Goal: Task Accomplishment & Management: Manage account settings

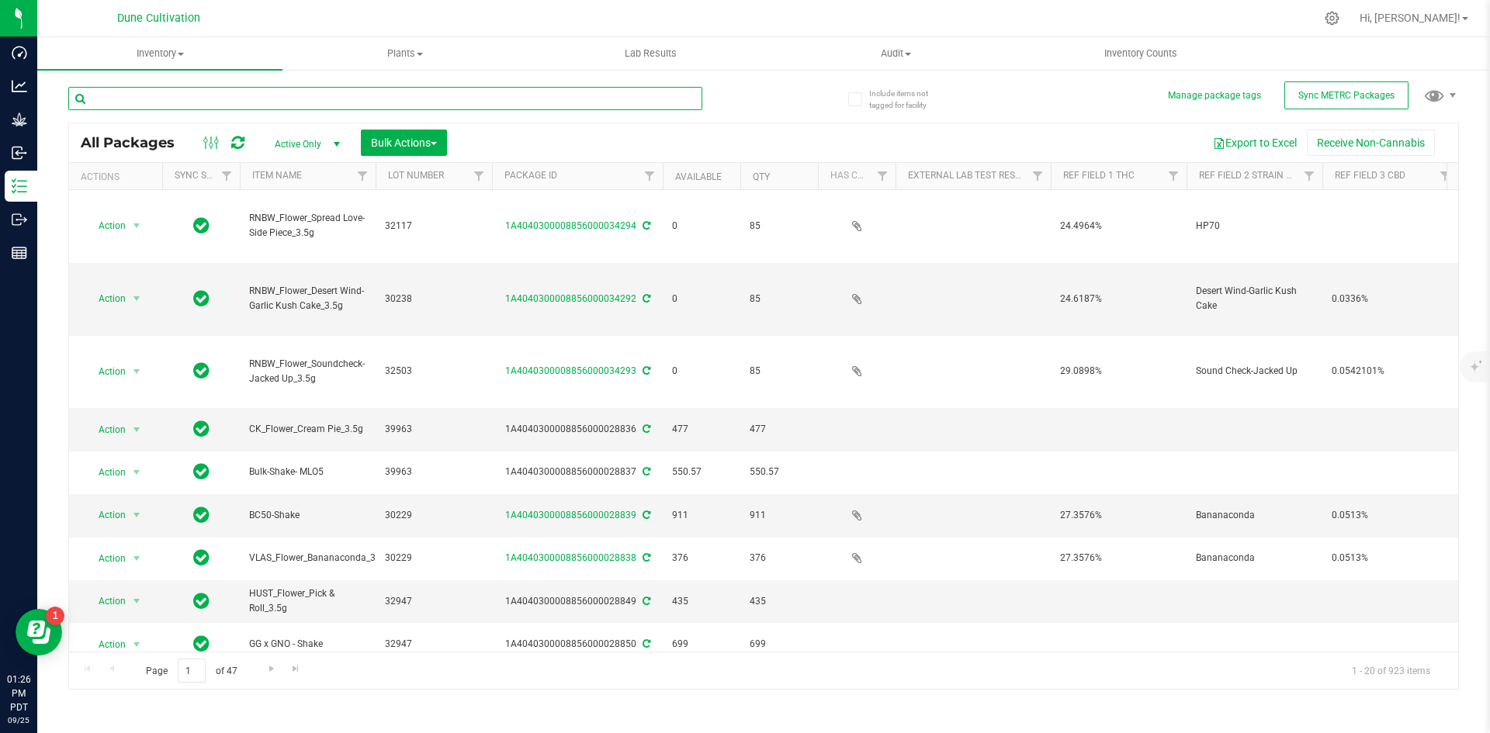
click at [154, 95] on input "text" at bounding box center [385, 98] width 634 height 23
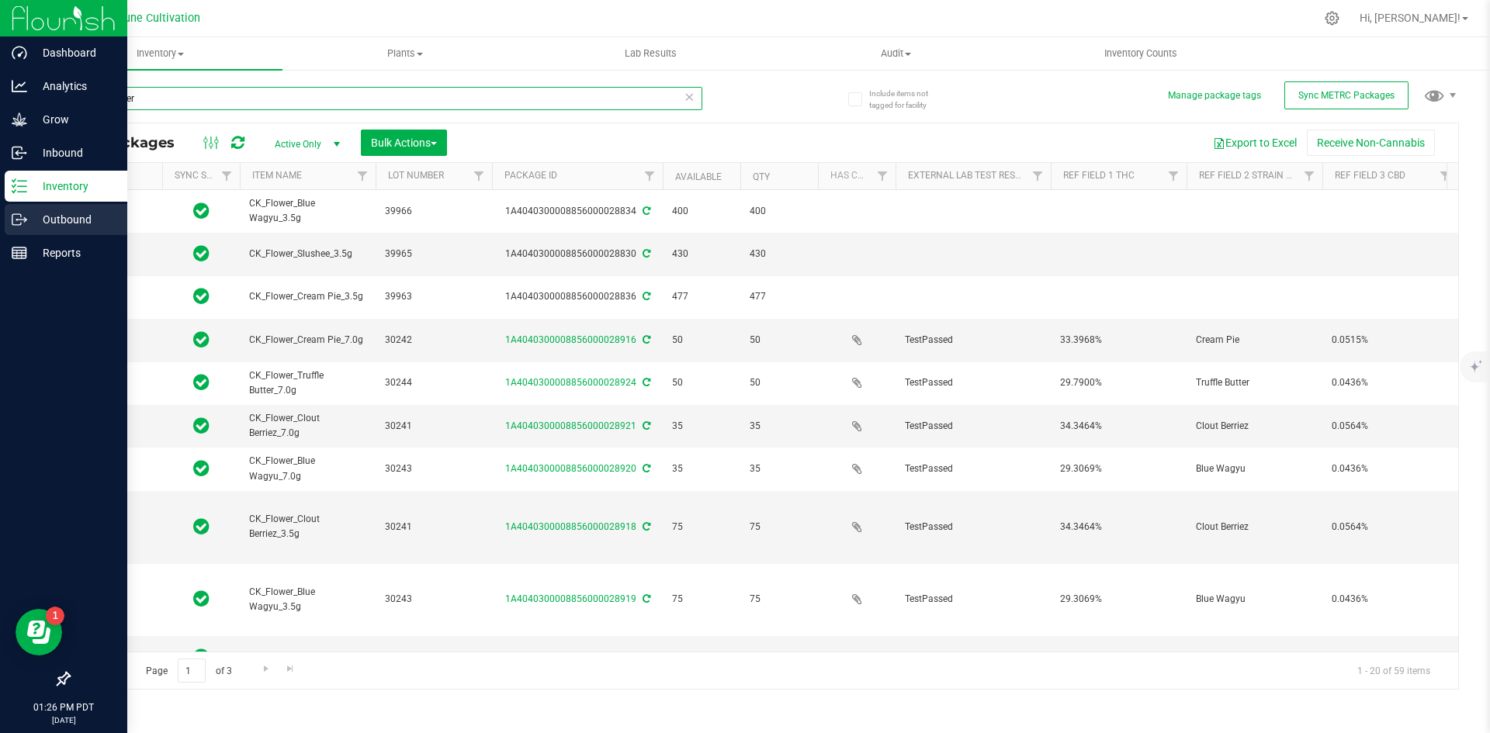
type input "CK_flower"
click at [18, 227] on div "Outbound" at bounding box center [66, 219] width 123 height 31
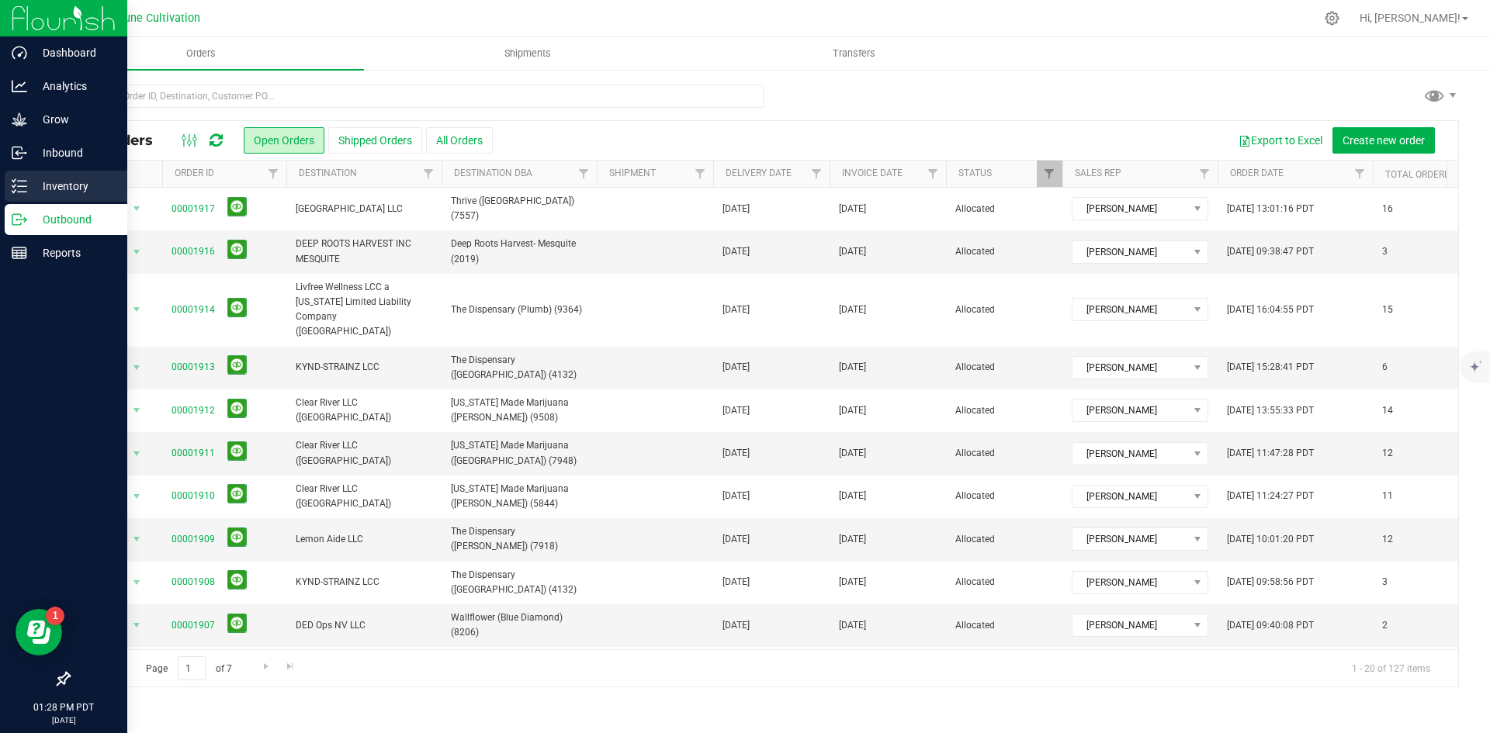
click at [27, 188] on p "Inventory" at bounding box center [73, 186] width 93 height 19
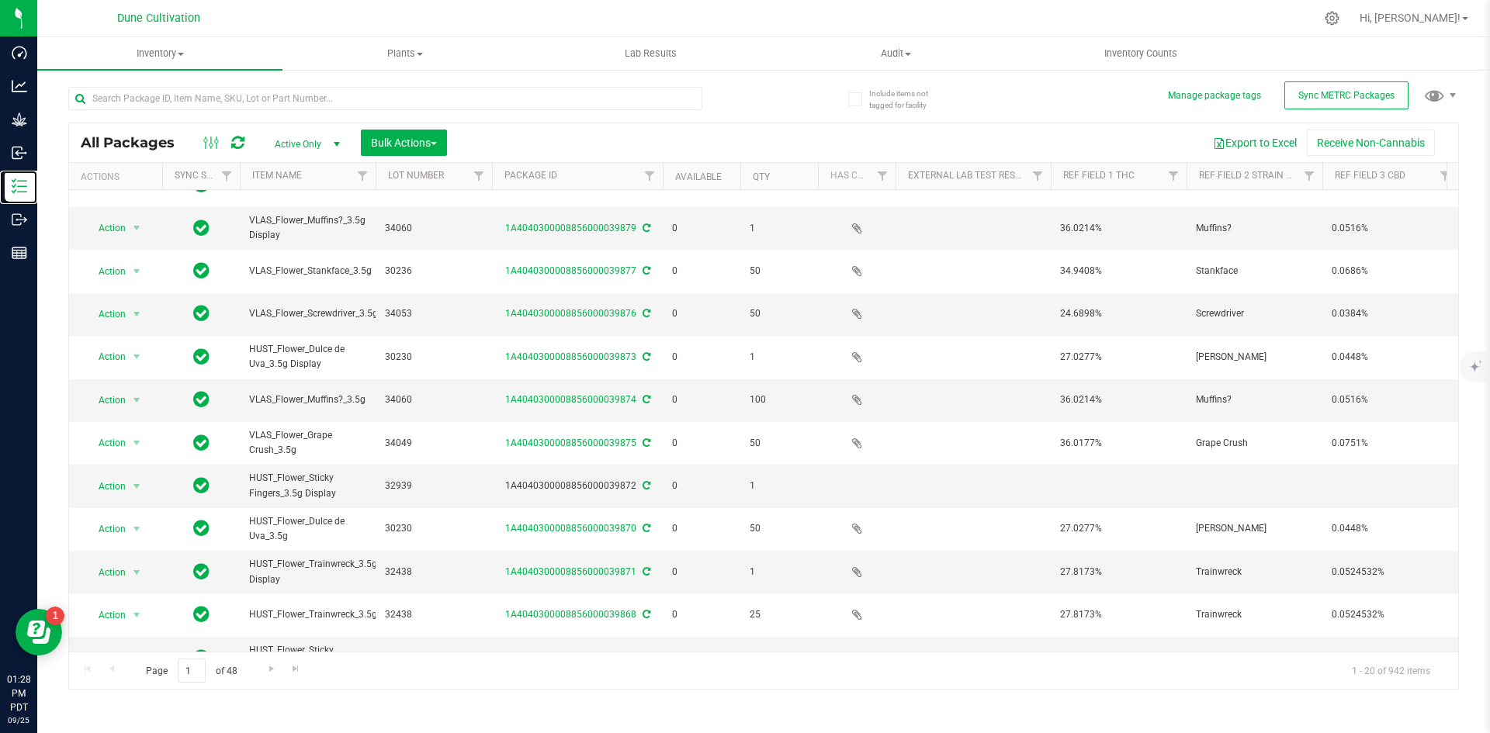
scroll to position [182, 0]
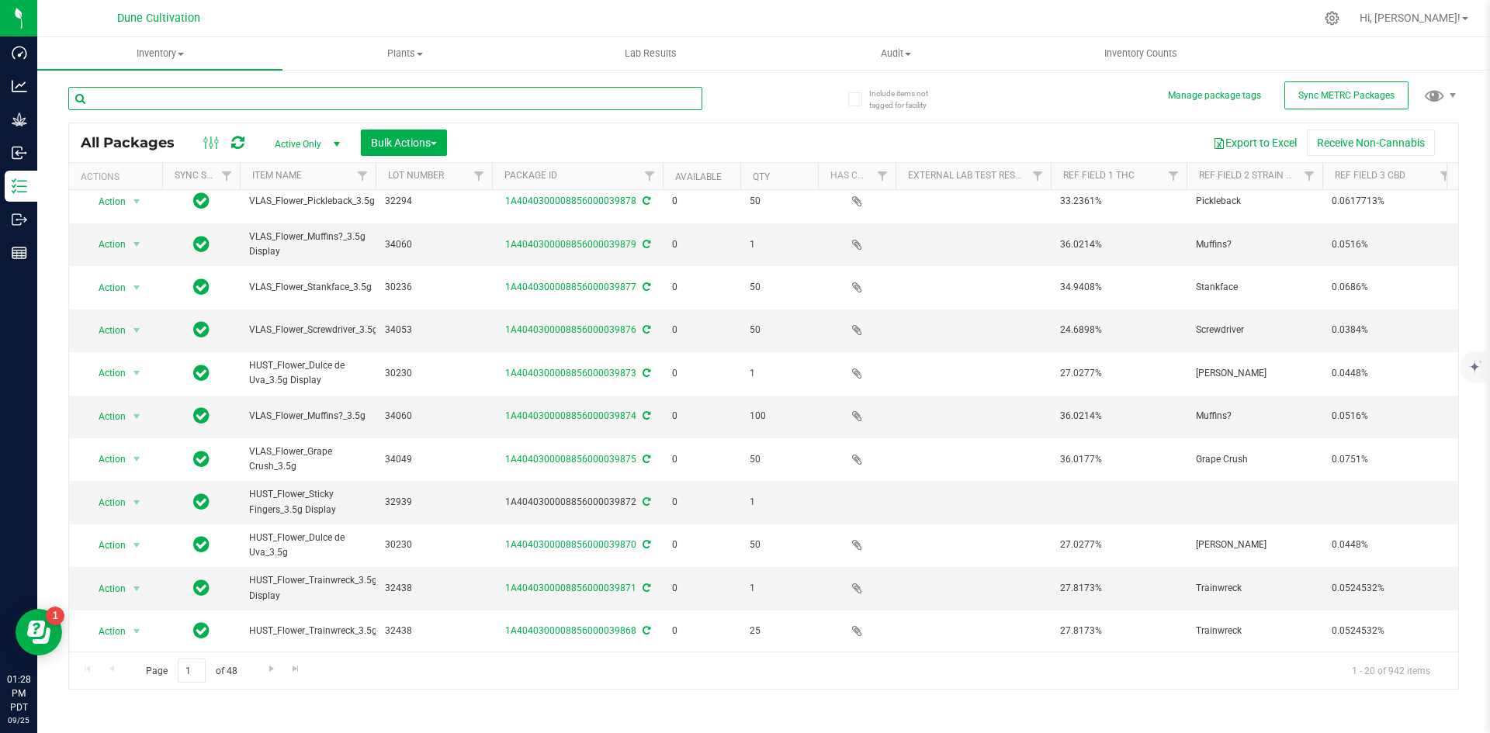
click at [353, 101] on input "text" at bounding box center [385, 98] width 634 height 23
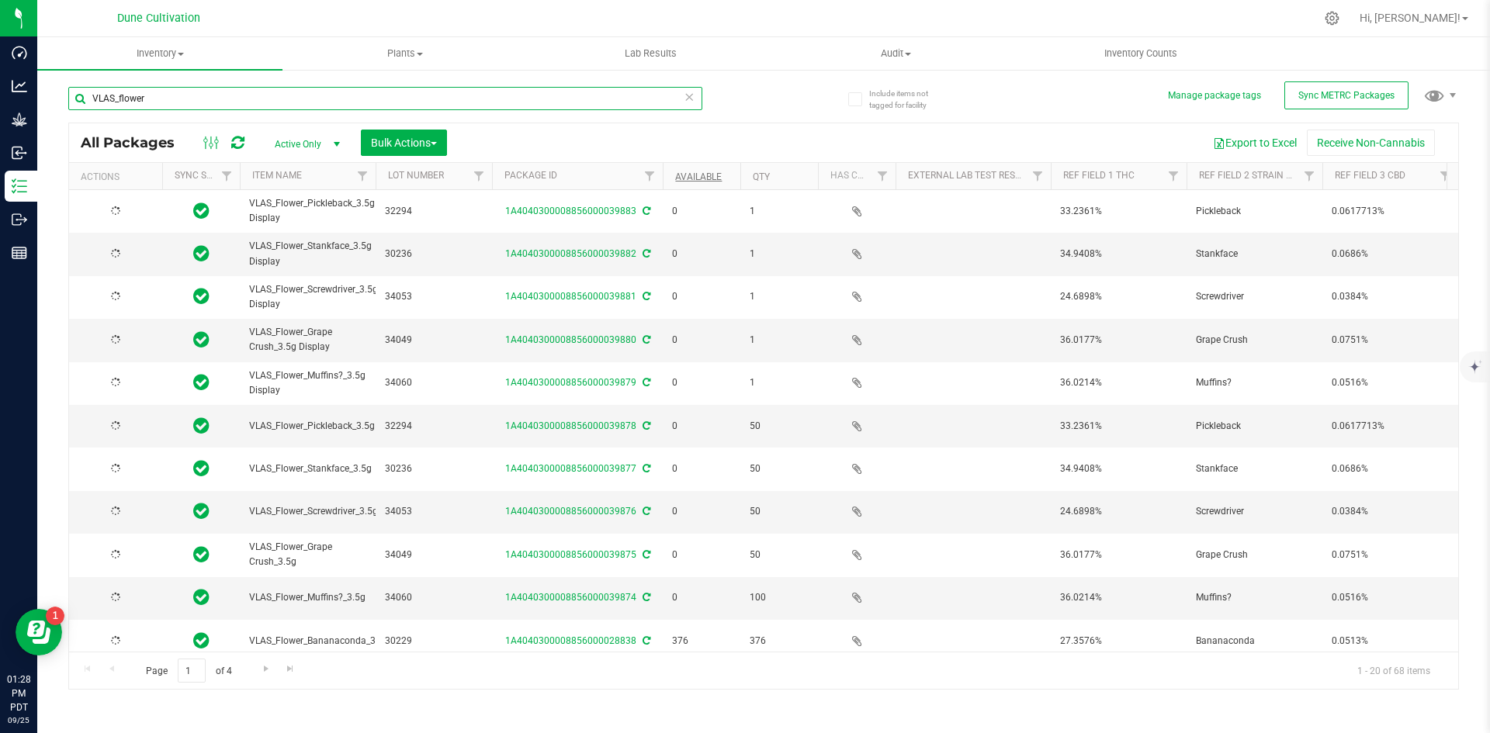
type input "VLAS_flower"
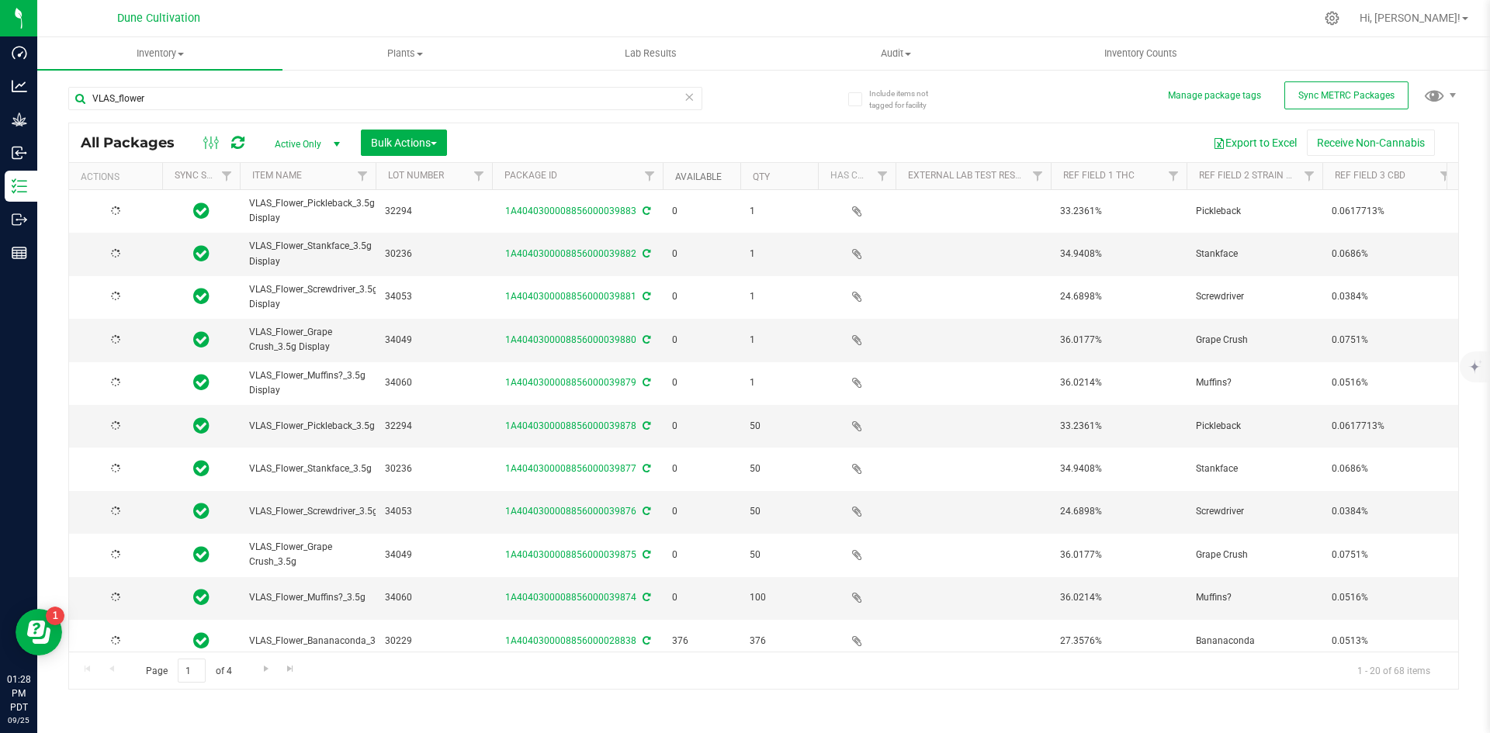
click at [697, 175] on link "Available" at bounding box center [698, 177] width 47 height 11
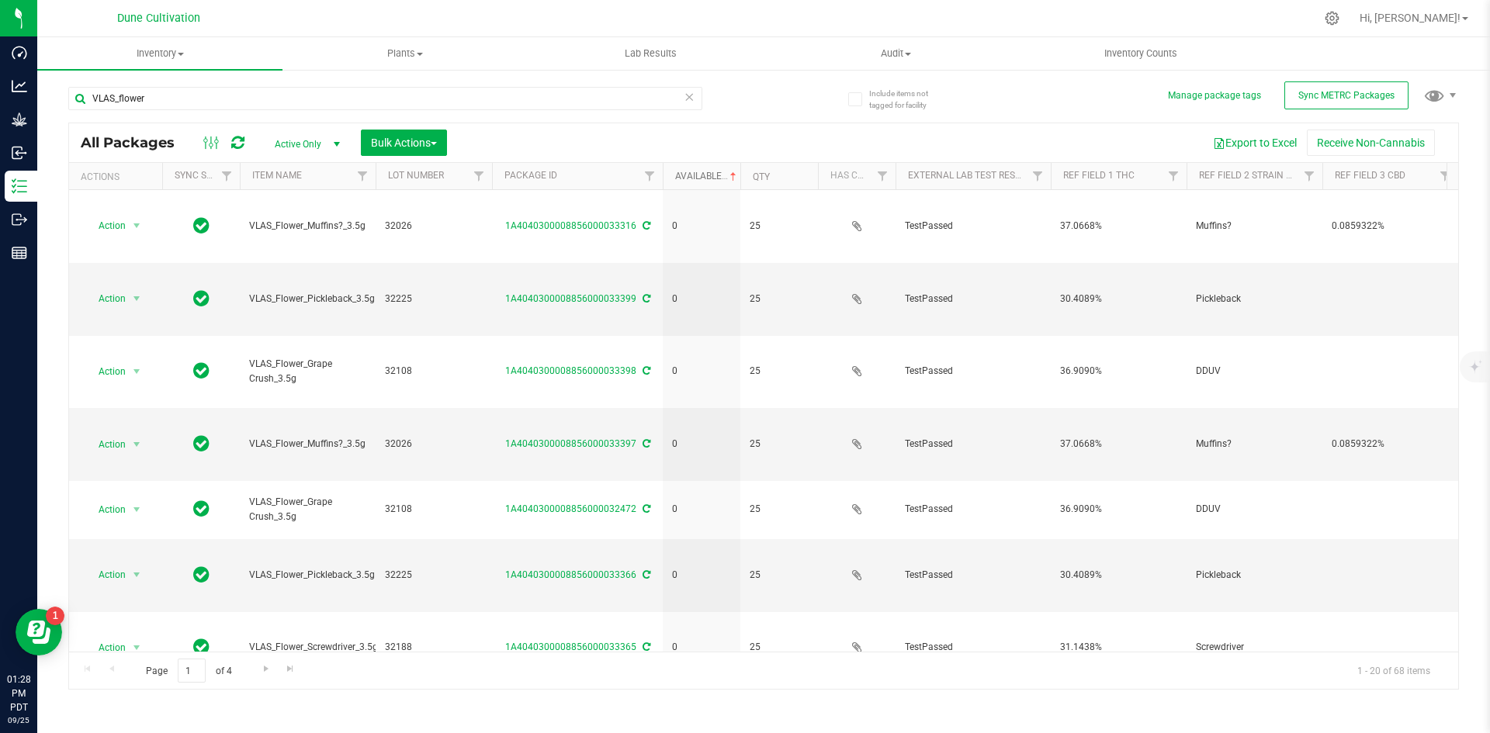
click at [697, 175] on link "Available" at bounding box center [707, 176] width 64 height 11
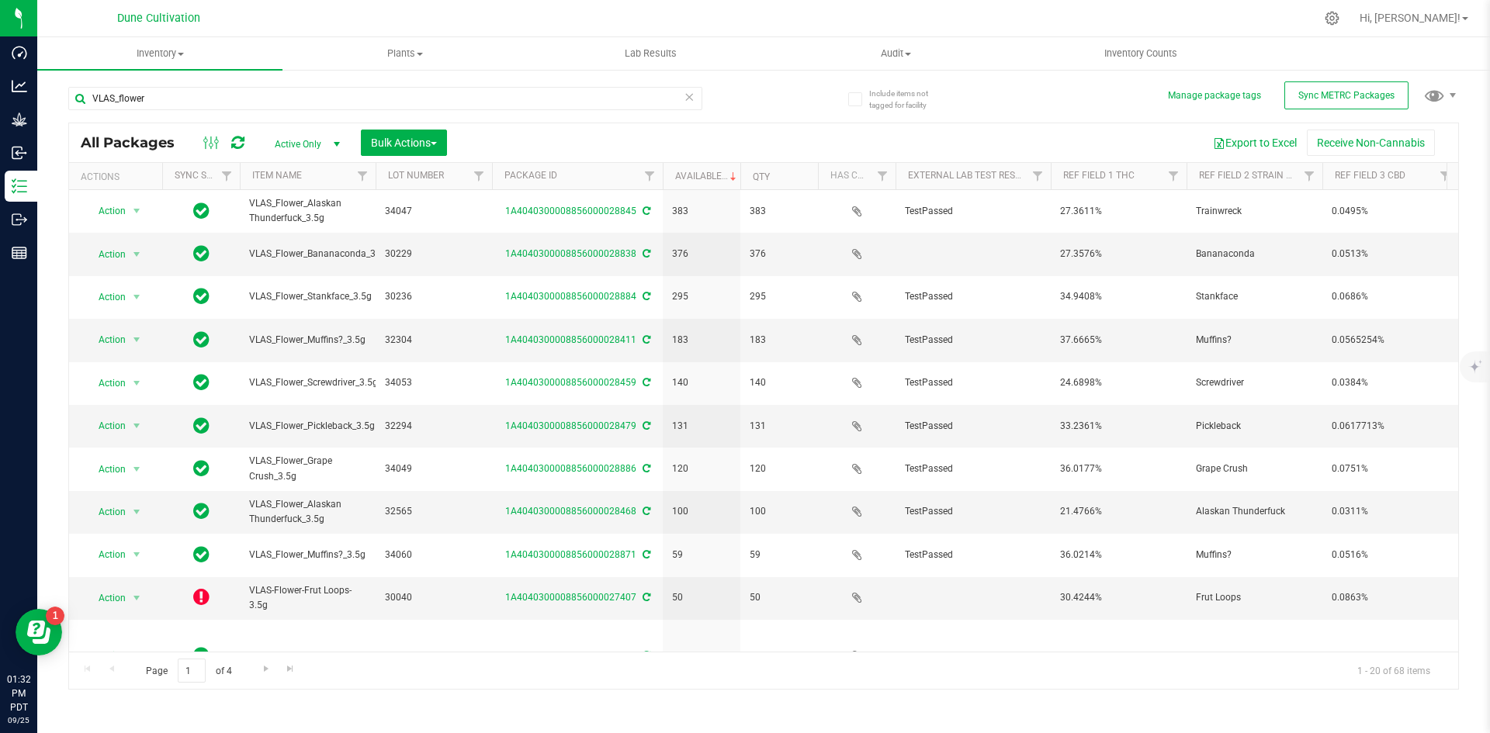
click at [1438, 29] on div "Hi, [PERSON_NAME]!" at bounding box center [1413, 18] width 121 height 27
click at [1437, 27] on div "Hi, [PERSON_NAME]!" at bounding box center [1413, 18] width 121 height 27
click at [1431, 17] on span "Hi, [PERSON_NAME]!" at bounding box center [1410, 18] width 101 height 12
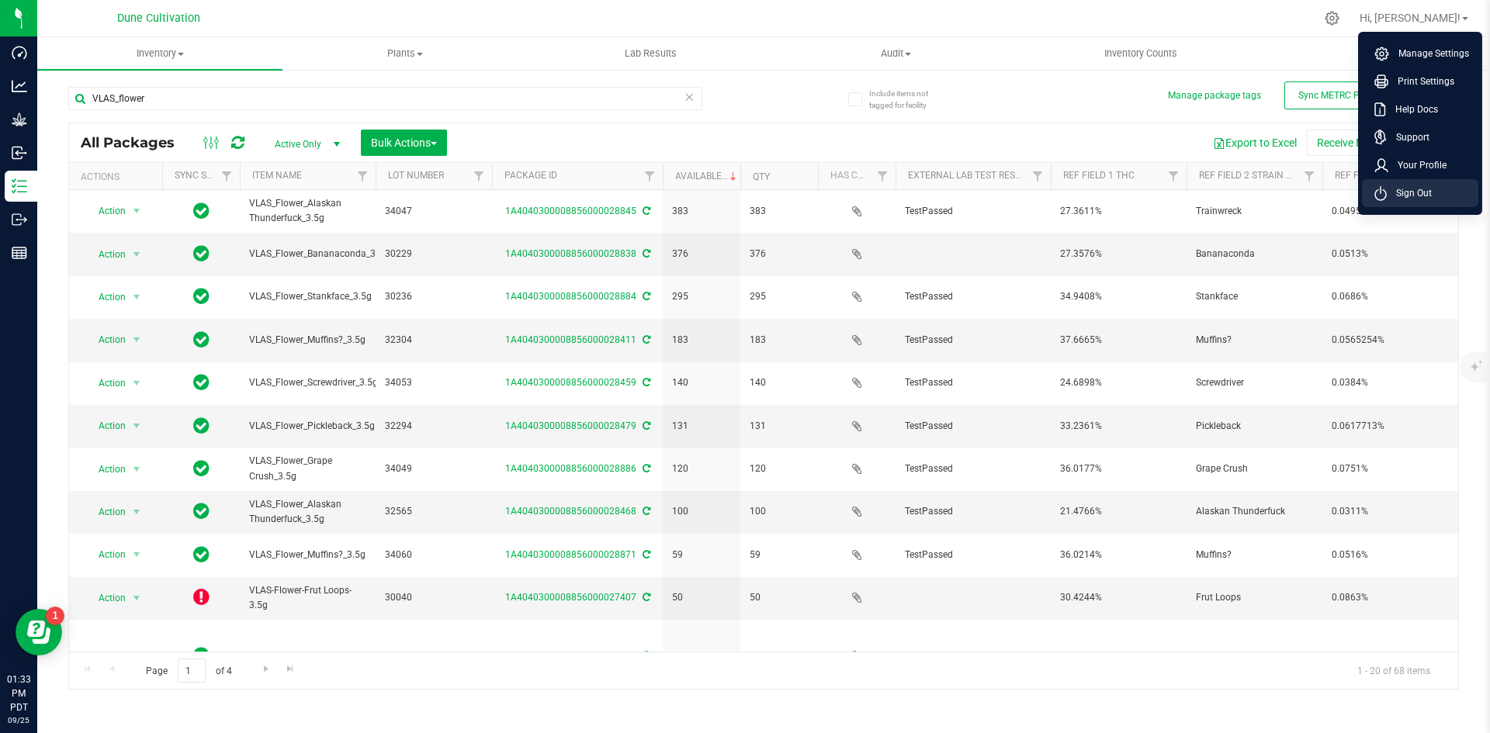
click at [1423, 192] on span "Sign Out" at bounding box center [1409, 193] width 45 height 16
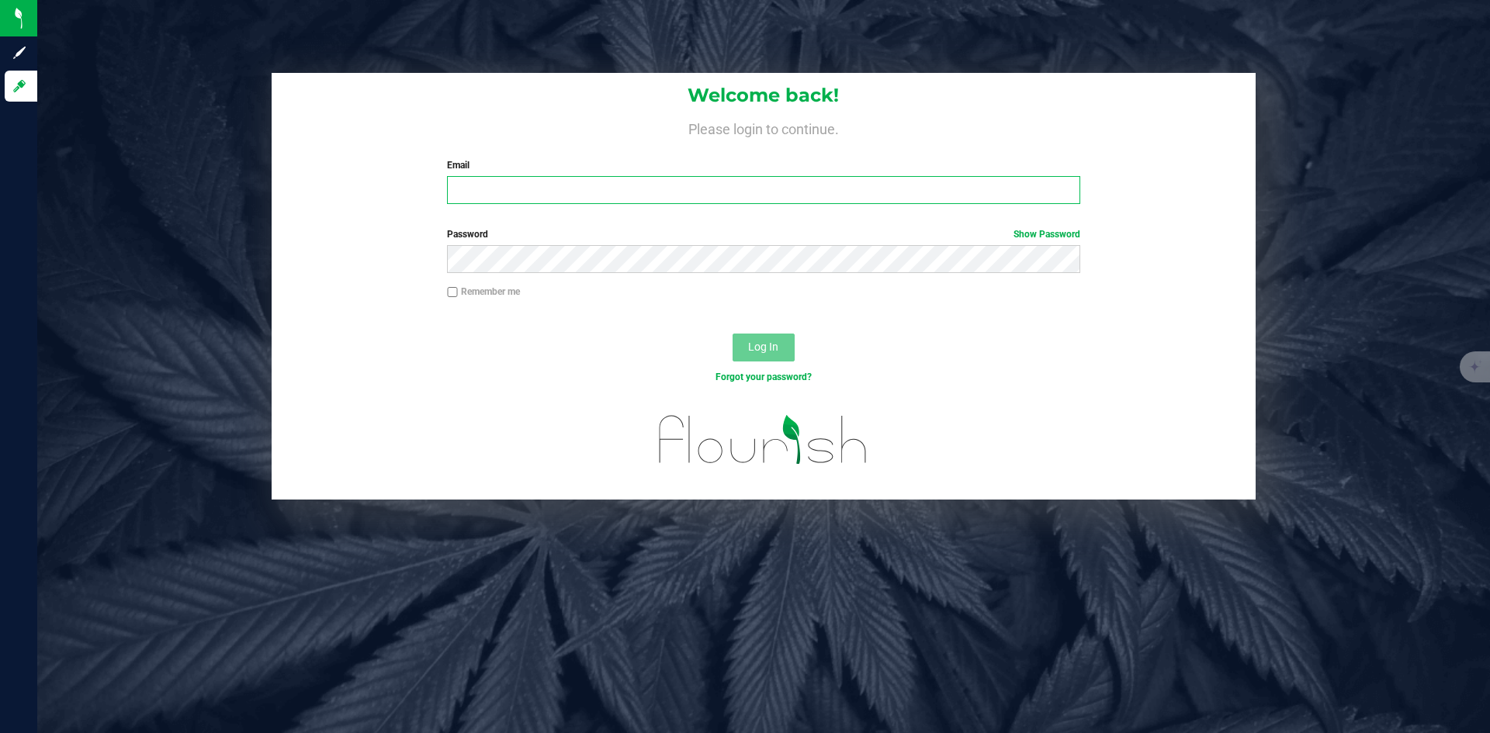
click at [571, 197] on input "Email" at bounding box center [763, 190] width 632 height 28
type input "[PERSON_NAME][DOMAIN_NAME][EMAIL_ADDRESS][PERSON_NAME][DOMAIN_NAME]"
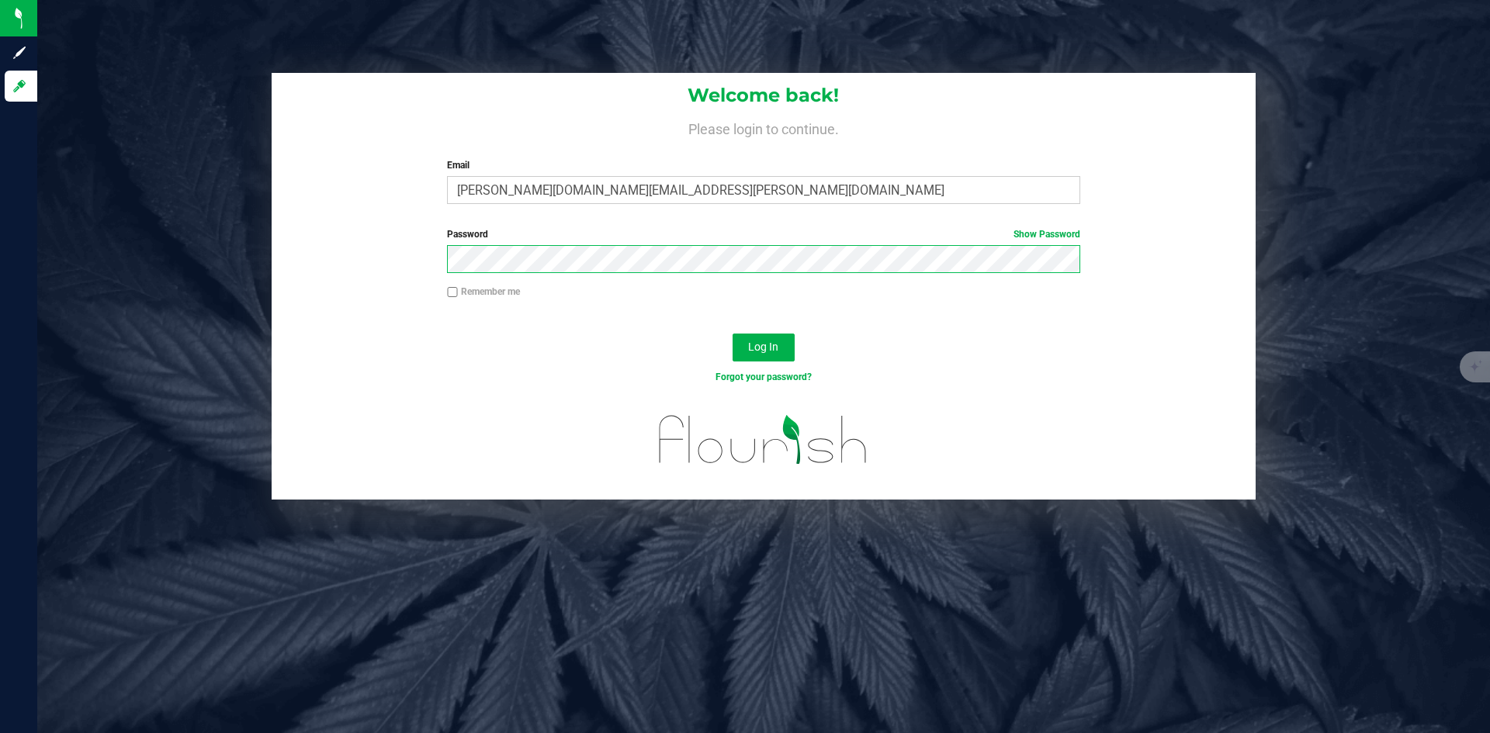
click at [733, 334] on button "Log In" at bounding box center [764, 348] width 62 height 28
